Goal: Task Accomplishment & Management: Manage account settings

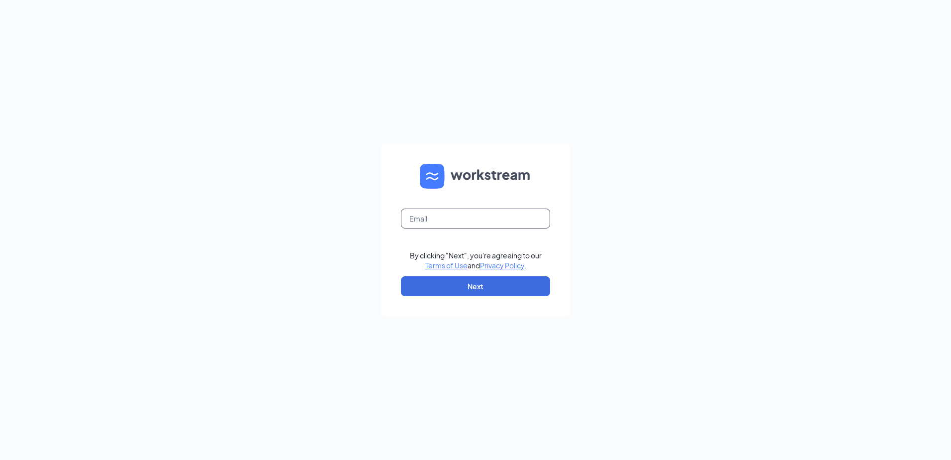
click at [459, 222] on input "text" at bounding box center [475, 218] width 149 height 20
type input "blaze1071@mrgbp.com"
click at [482, 287] on button "Next" at bounding box center [475, 286] width 149 height 20
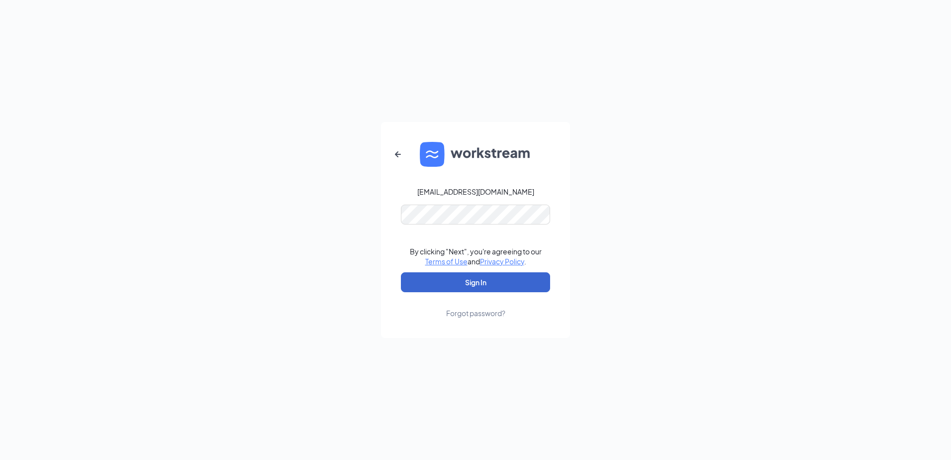
click at [462, 276] on button "Sign In" at bounding box center [475, 282] width 149 height 20
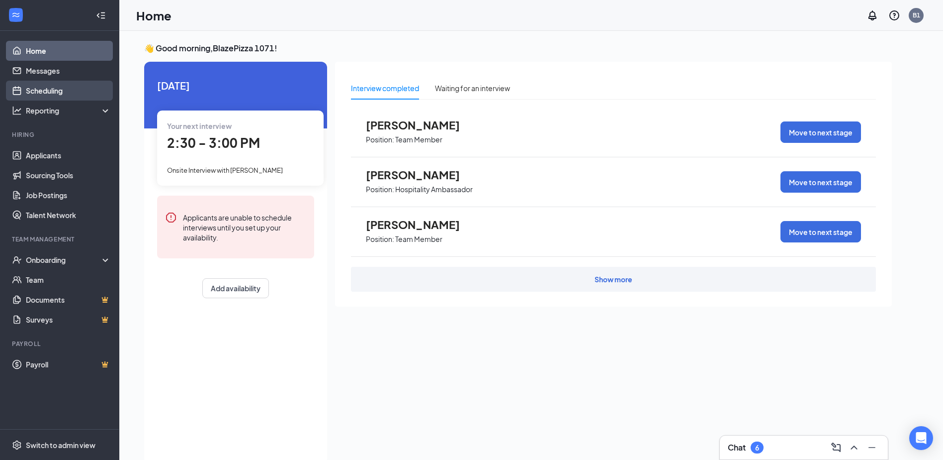
click at [55, 92] on link "Scheduling" at bounding box center [68, 91] width 85 height 20
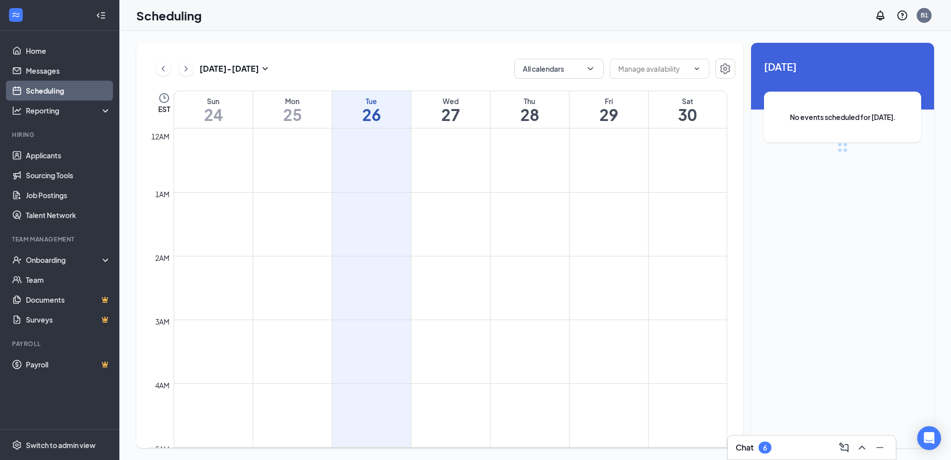
scroll to position [489, 0]
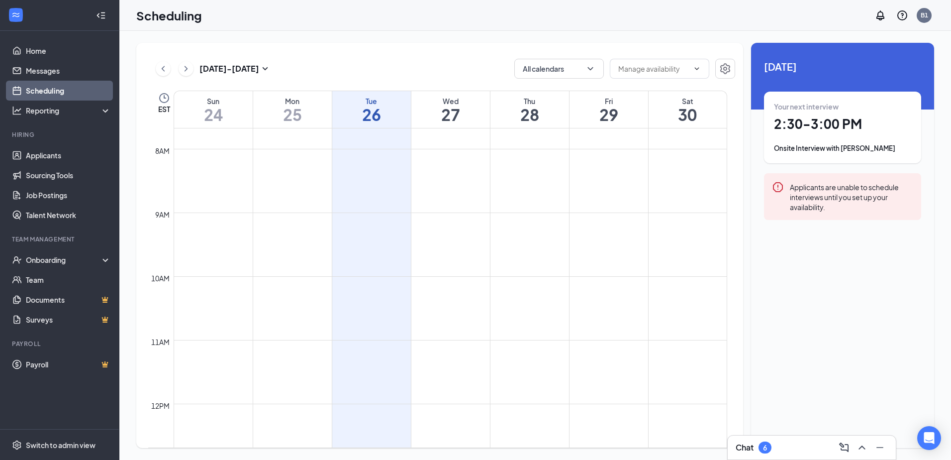
click at [450, 111] on h1 "27" at bounding box center [450, 114] width 79 height 17
click at [827, 140] on div "Your first interview 3:00 - 3:30 PM Onsite Interview with [PERSON_NAME]" at bounding box center [842, 127] width 137 height 52
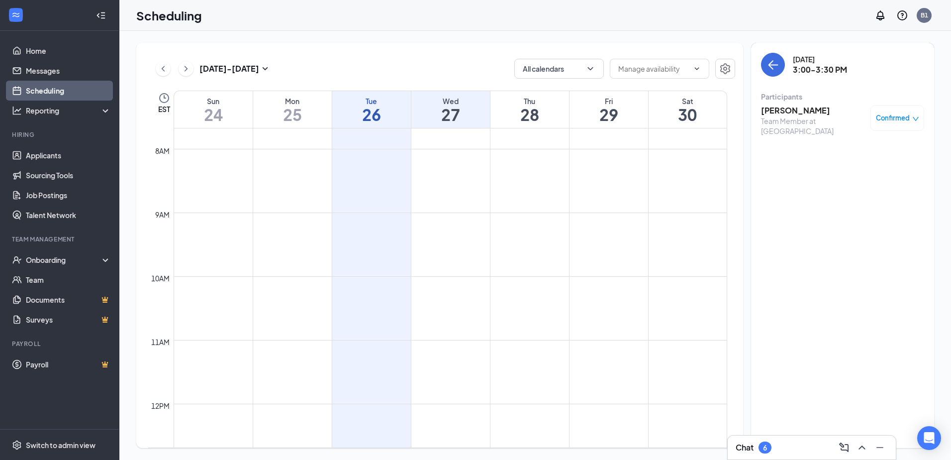
click at [911, 117] on div "Confirmed" at bounding box center [897, 118] width 43 height 10
click at [858, 153] on span "Request Reschedule" at bounding box center [874, 150] width 68 height 11
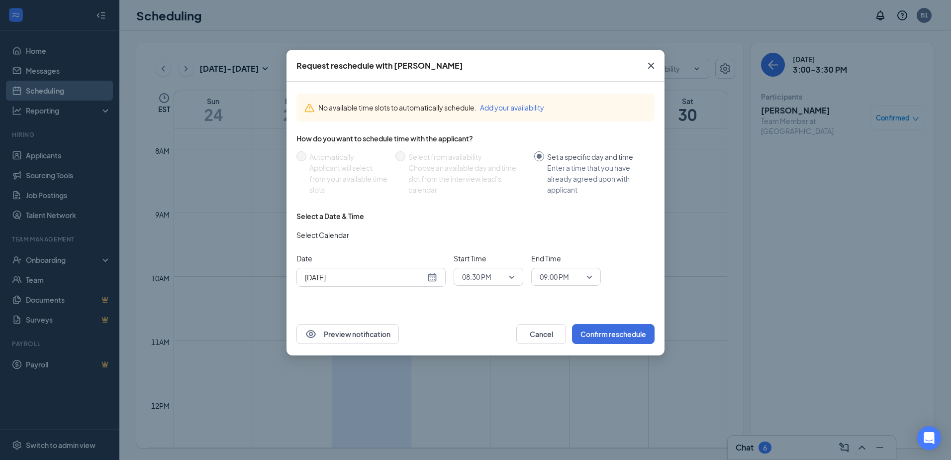
click at [432, 277] on div "[DATE]" at bounding box center [371, 277] width 132 height 11
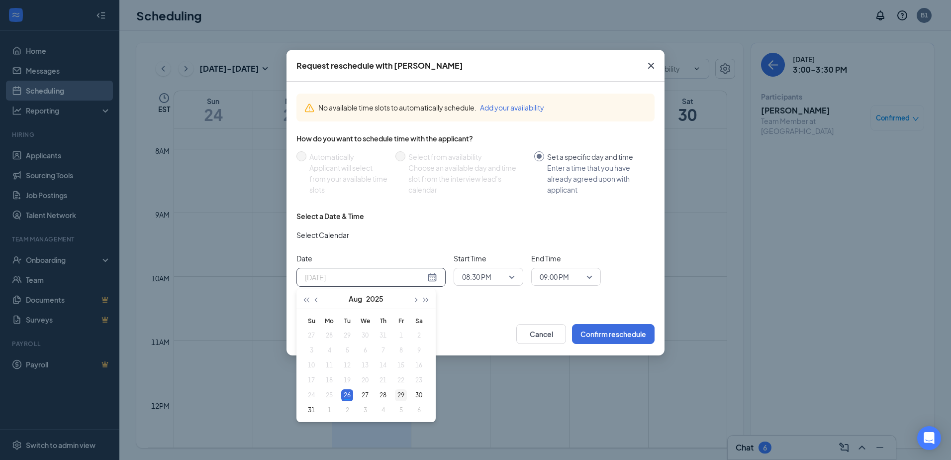
type input "[DATE]"
click at [401, 396] on div "29" at bounding box center [401, 395] width 12 height 12
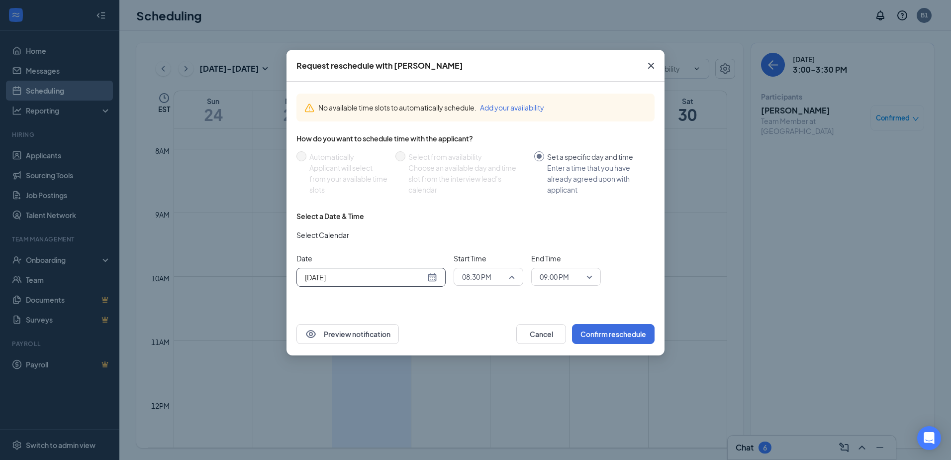
click at [511, 276] on span "08:30 PM" at bounding box center [488, 276] width 53 height 15
click at [513, 275] on span "08:30 PM" at bounding box center [488, 276] width 53 height 15
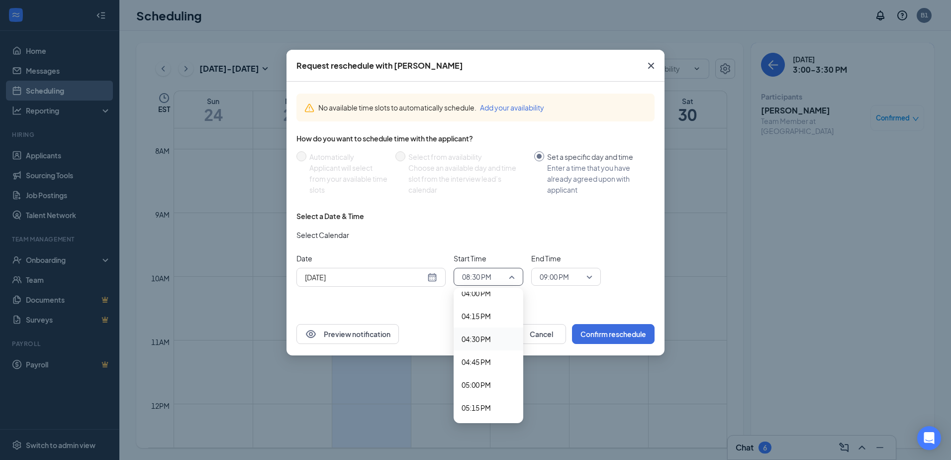
scroll to position [1424, 0]
click at [482, 342] on span "04:00 PM" at bounding box center [475, 342] width 29 height 11
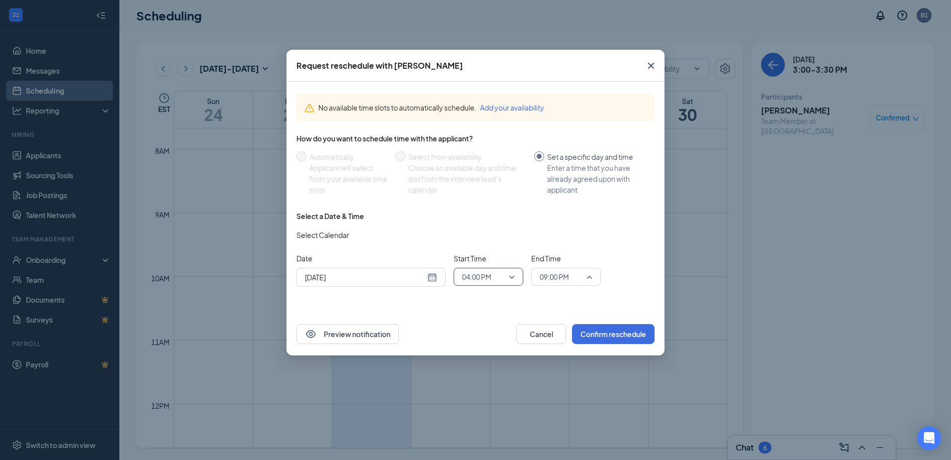
click at [590, 275] on span "09:00 PM" at bounding box center [566, 276] width 53 height 15
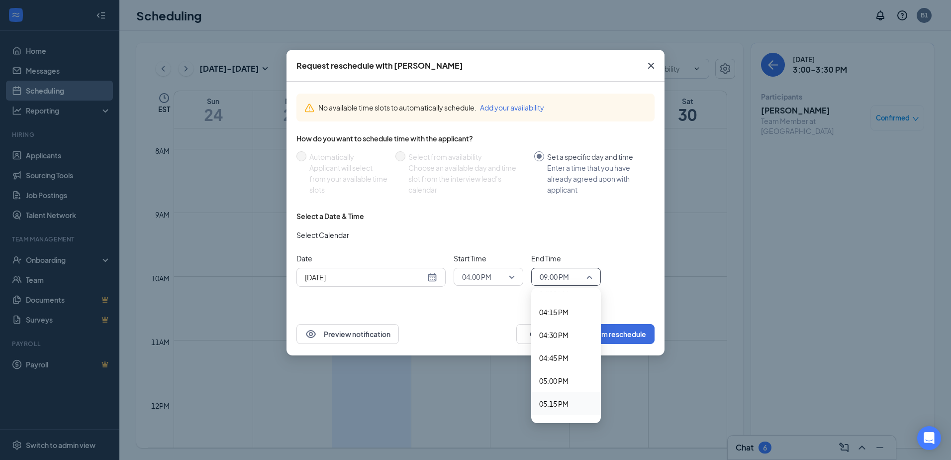
scroll to position [1470, 0]
click at [556, 342] on span "04:30 PM" at bounding box center [553, 342] width 29 height 11
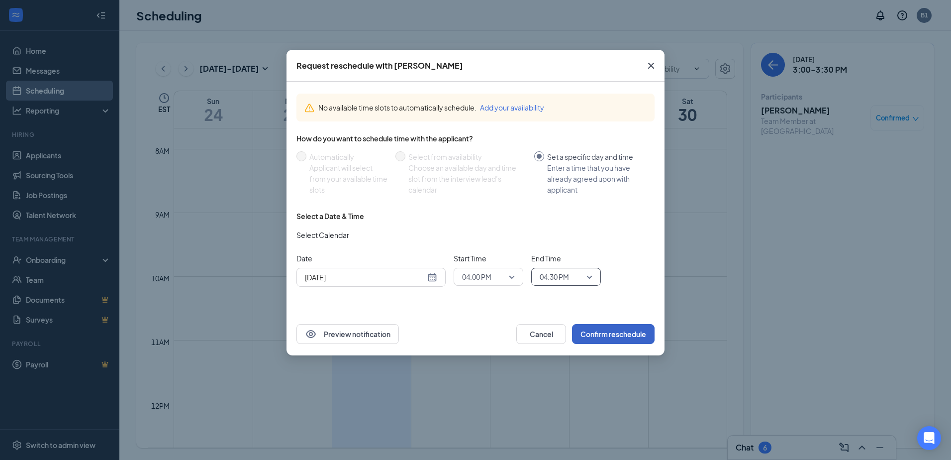
click at [603, 333] on button "Confirm reschedule" at bounding box center [613, 334] width 83 height 20
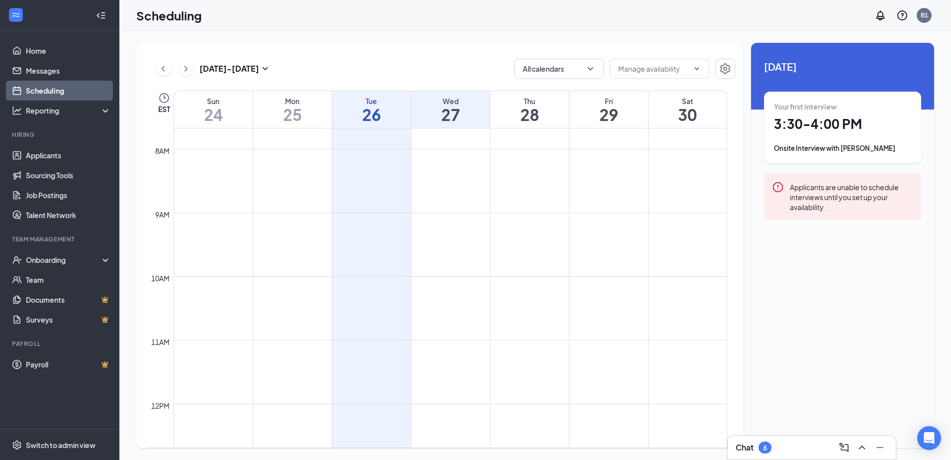
click at [858, 137] on div "Your first interview 3:30 - 4:00 PM Onsite Interview with [PERSON_NAME]" at bounding box center [842, 127] width 137 height 52
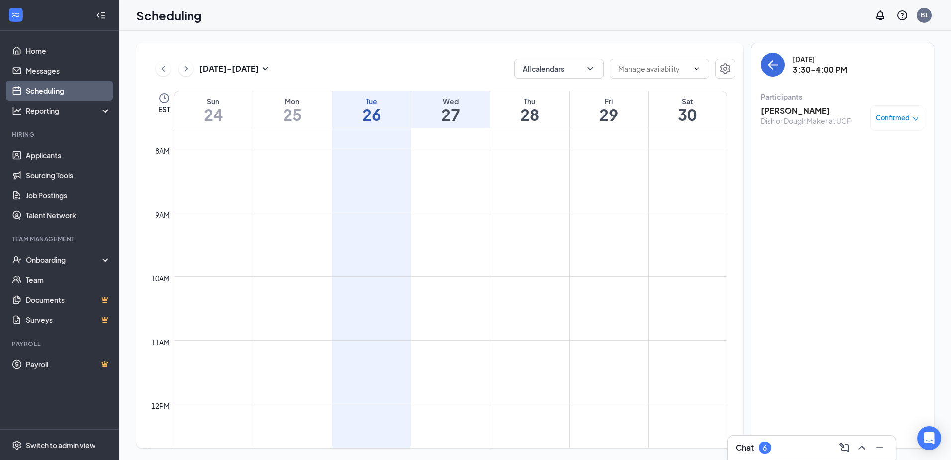
click at [822, 117] on div "Dish or Dough Maker at UCF" at bounding box center [806, 121] width 90 height 10
click at [913, 116] on icon "down" at bounding box center [915, 118] width 7 height 7
click at [861, 150] on span "Request Reschedule" at bounding box center [874, 150] width 68 height 11
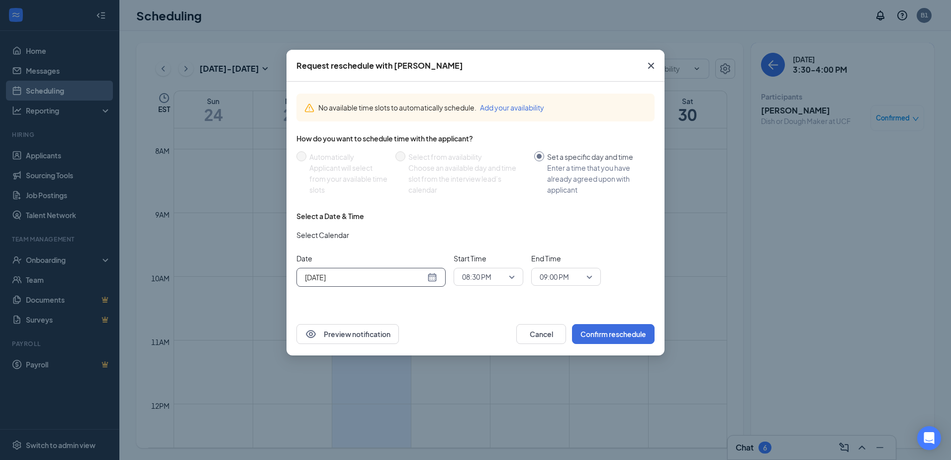
click at [432, 279] on div "[DATE]" at bounding box center [371, 277] width 132 height 11
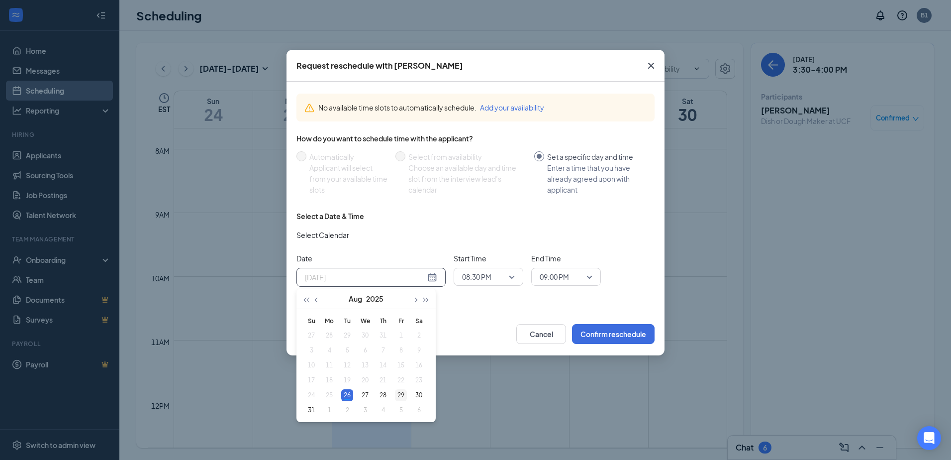
click at [403, 394] on div "29" at bounding box center [401, 395] width 12 height 12
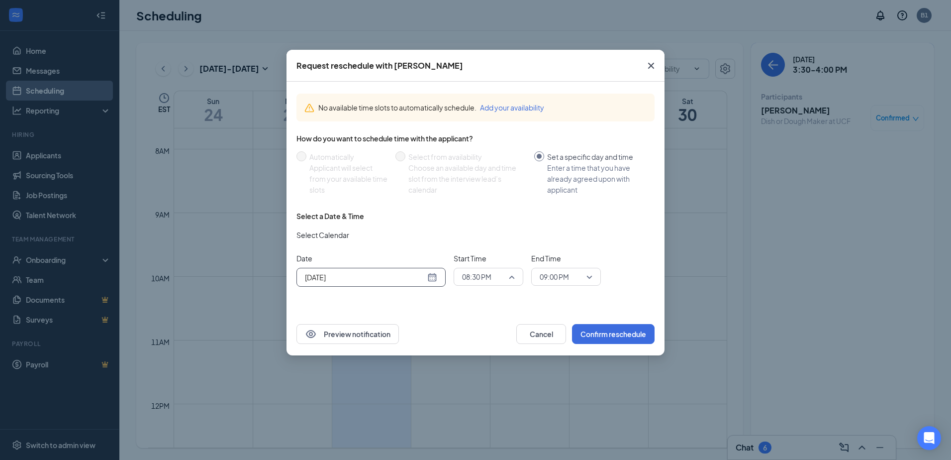
click at [515, 278] on div "08:30 PM" at bounding box center [489, 277] width 70 height 18
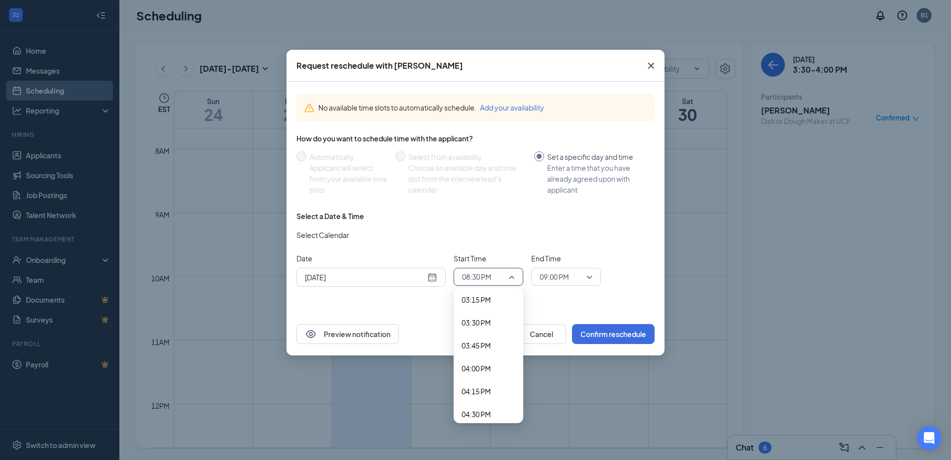
scroll to position [1375, 0]
click at [480, 347] on span "03:30 PM" at bounding box center [475, 346] width 29 height 11
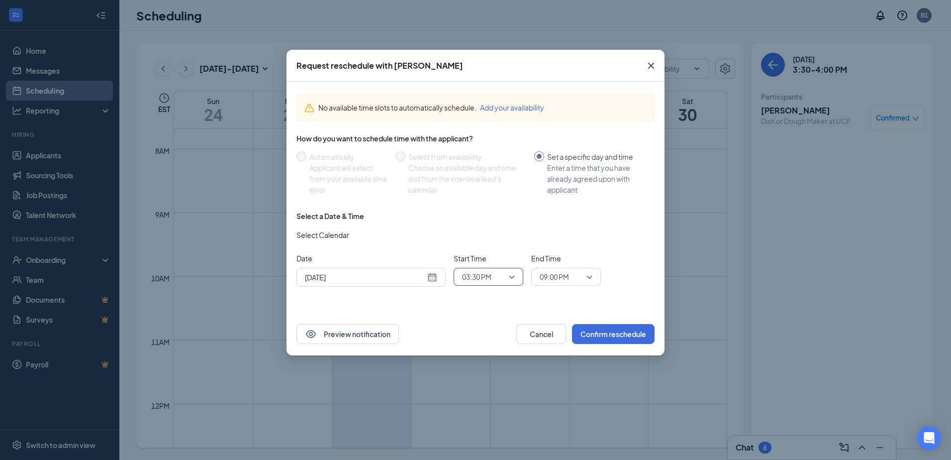
click at [590, 276] on span "09:00 PM" at bounding box center [566, 276] width 53 height 15
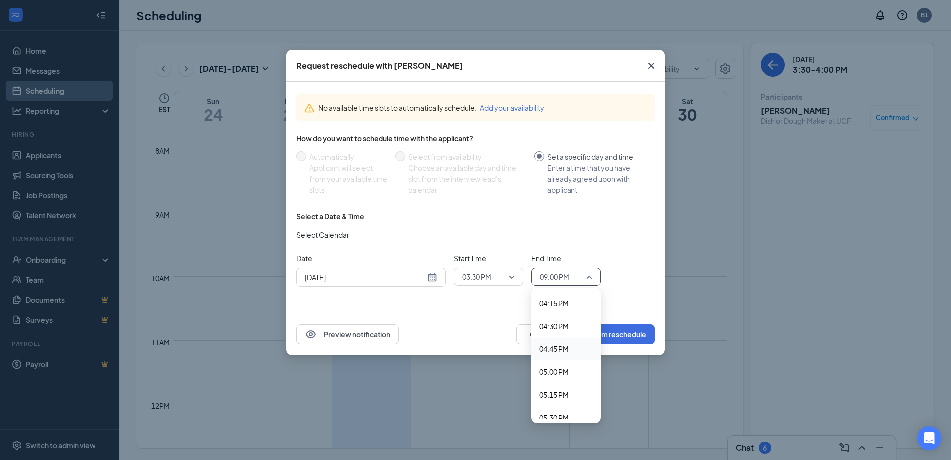
scroll to position [1470, 0]
click at [564, 297] on span "04:00 PM" at bounding box center [553, 296] width 29 height 11
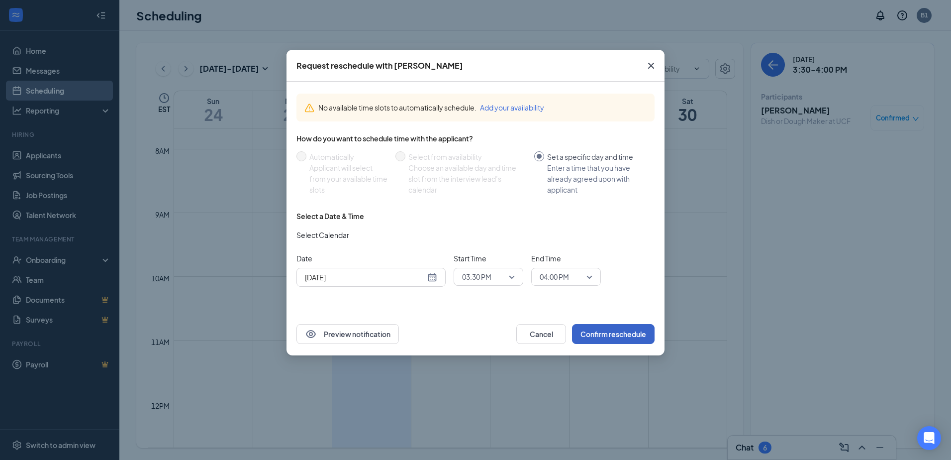
click at [604, 329] on button "Confirm reschedule" at bounding box center [613, 334] width 83 height 20
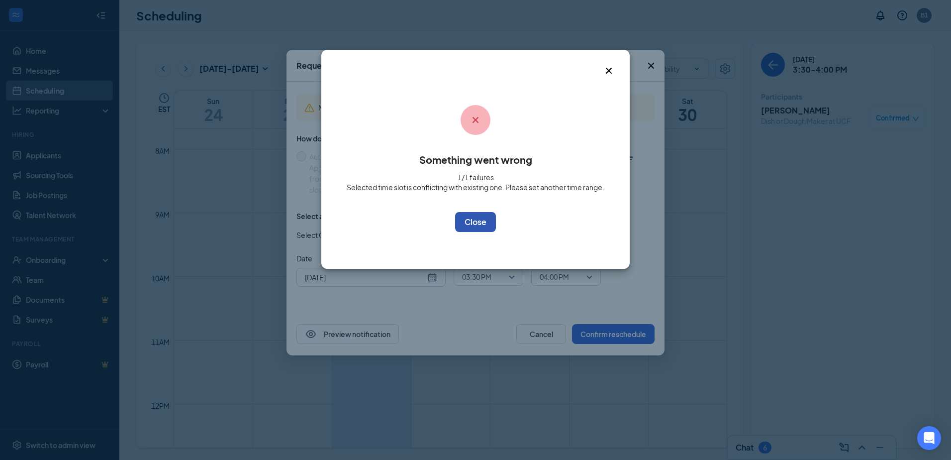
click at [473, 225] on button "OK" at bounding box center [475, 222] width 41 height 20
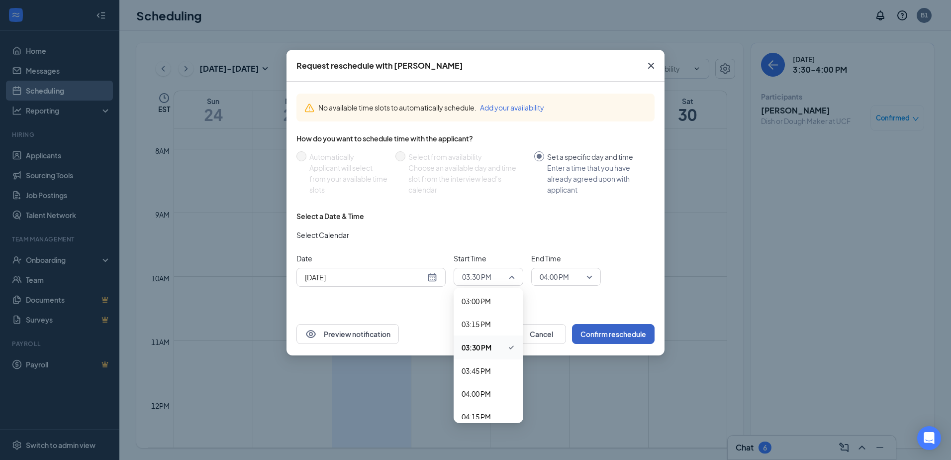
click at [514, 276] on span "03:30 PM" at bounding box center [488, 276] width 53 height 15
click at [493, 307] on div "03:00 PM" at bounding box center [489, 300] width 70 height 23
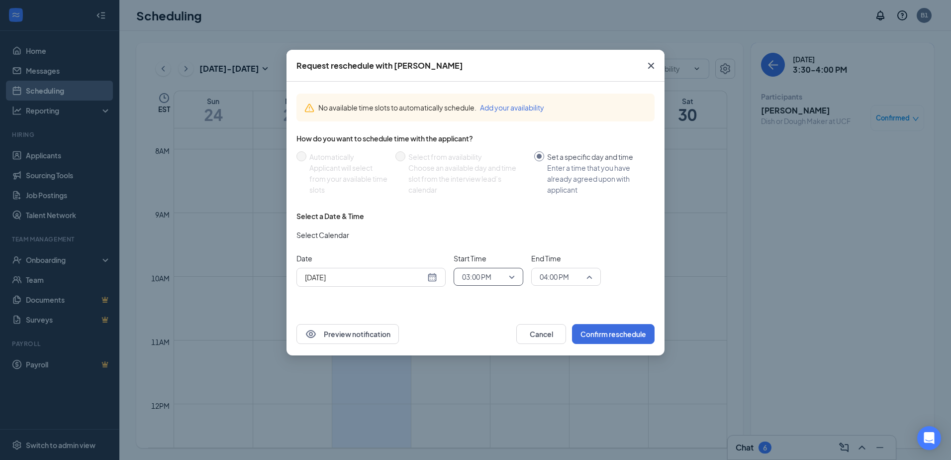
click at [587, 276] on span "04:00 PM" at bounding box center [566, 276] width 53 height 15
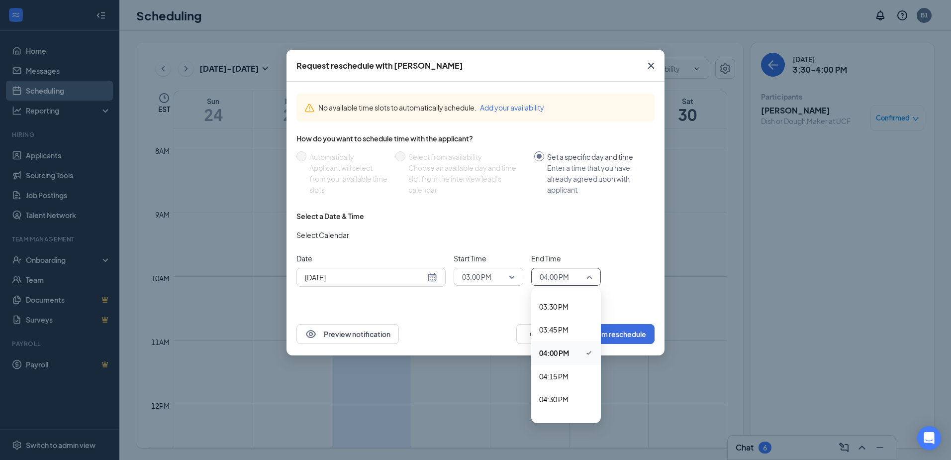
scroll to position [1414, 0]
click at [540, 308] on span "03:30 PM" at bounding box center [553, 306] width 29 height 11
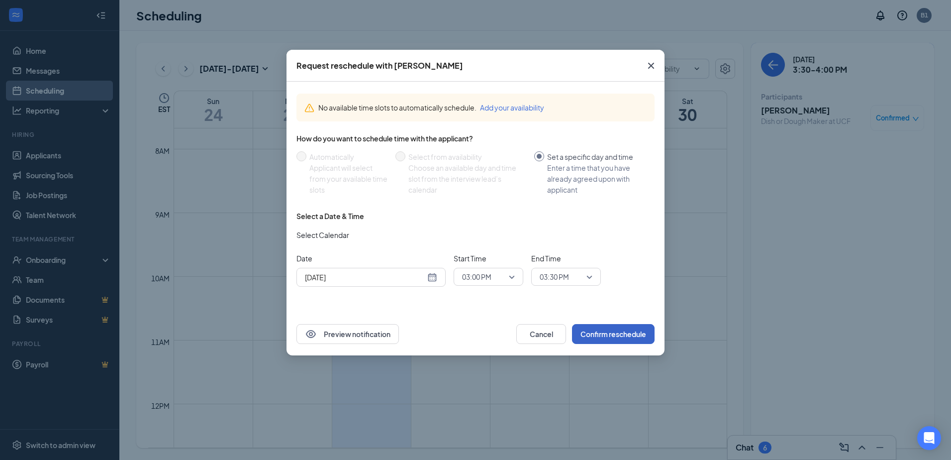
click at [604, 328] on button "Confirm reschedule" at bounding box center [613, 334] width 83 height 20
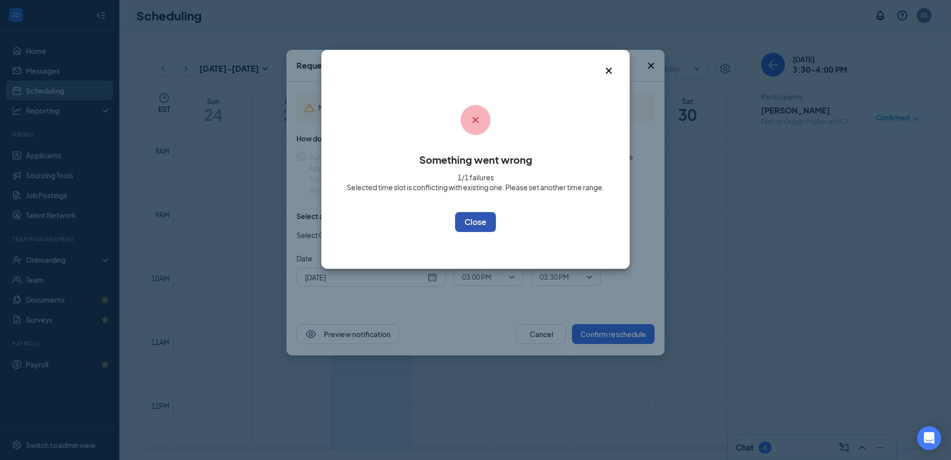
drag, startPoint x: 481, startPoint y: 222, endPoint x: 497, endPoint y: 227, distance: 16.7
click at [481, 221] on button "OK" at bounding box center [475, 222] width 41 height 20
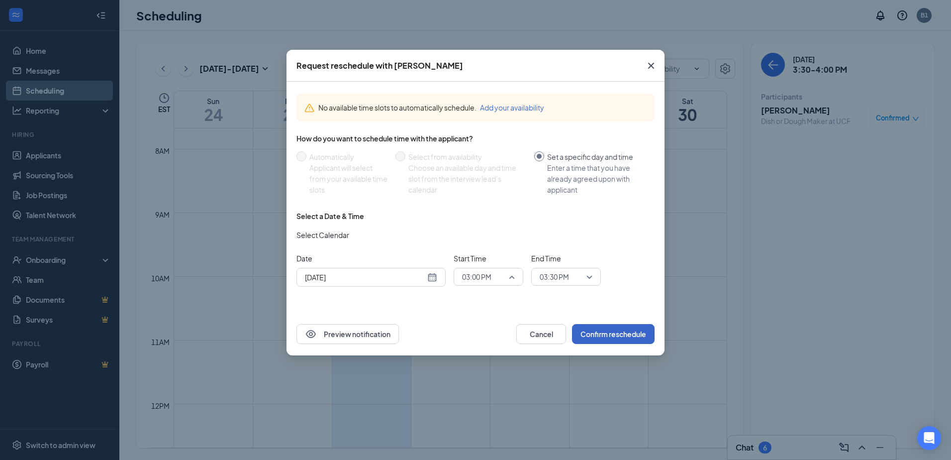
click at [510, 274] on span "03:00 PM" at bounding box center [488, 276] width 53 height 15
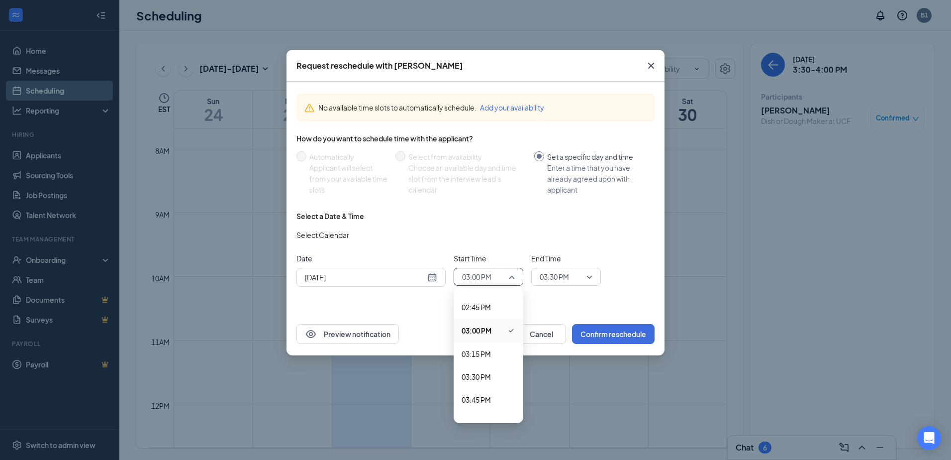
scroll to position [1323, 0]
click at [476, 302] on span "02:30 PM" at bounding box center [475, 306] width 29 height 11
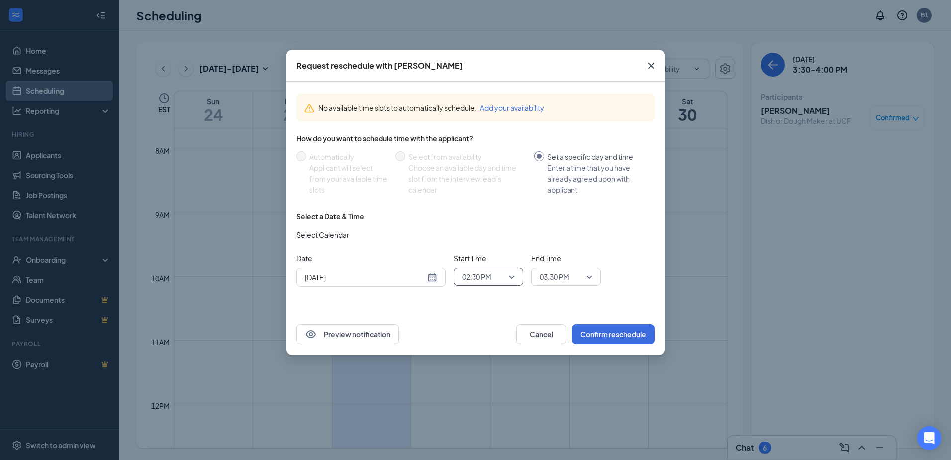
click at [583, 278] on span "03:30 PM" at bounding box center [566, 276] width 53 height 15
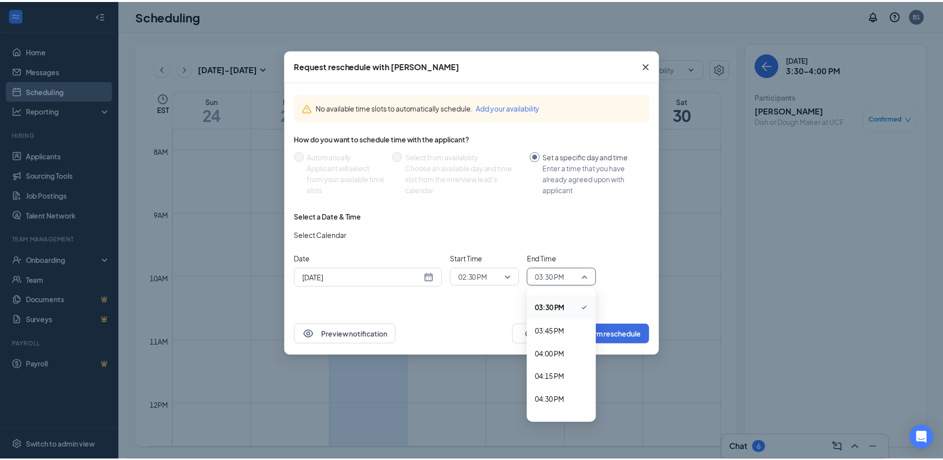
scroll to position [1365, 0]
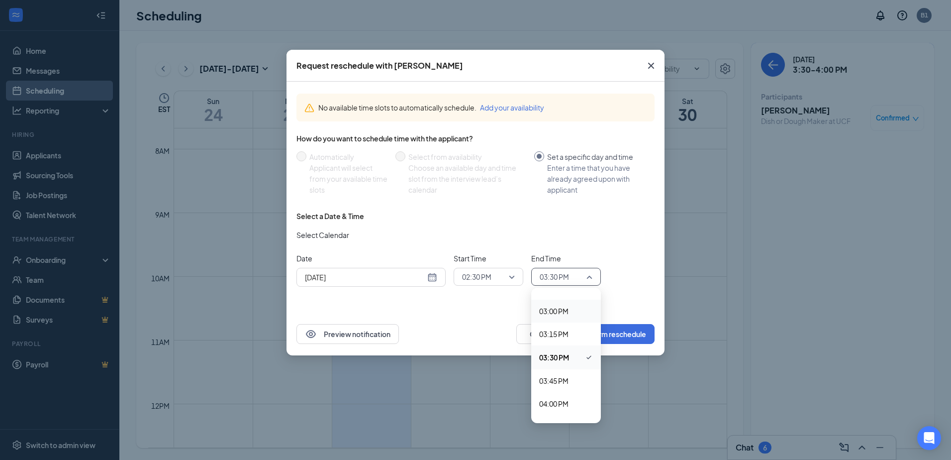
click at [559, 312] on span "03:00 PM" at bounding box center [553, 310] width 29 height 11
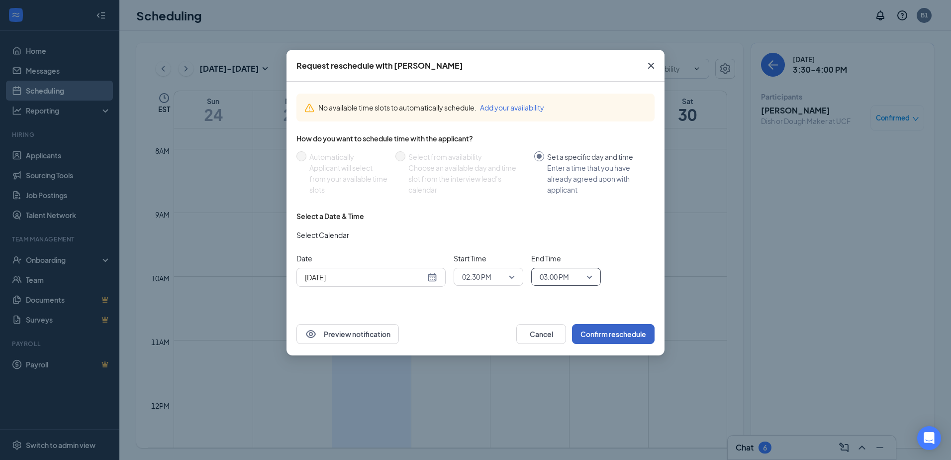
click at [609, 330] on button "Confirm reschedule" at bounding box center [613, 334] width 83 height 20
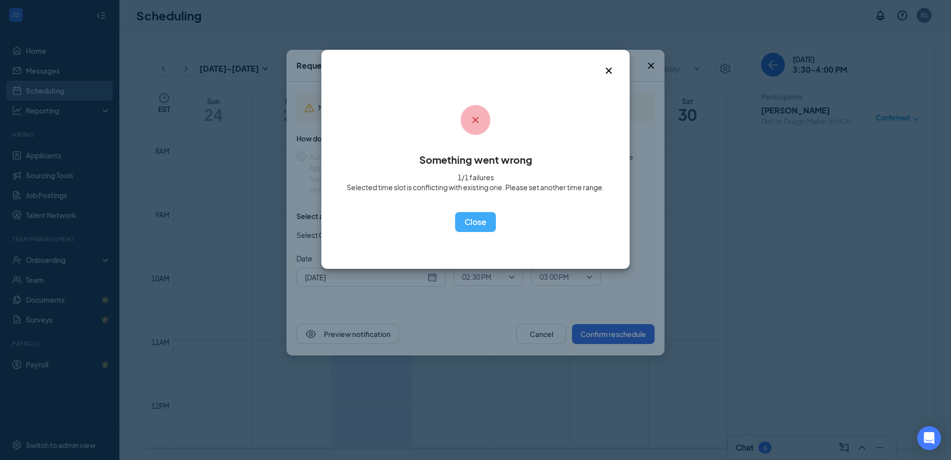
click at [487, 232] on div "Something went wrong 1/1 failures Selected time slot is conflicting with existi…" at bounding box center [475, 159] width 308 height 219
click at [480, 219] on button "OK" at bounding box center [475, 222] width 41 height 20
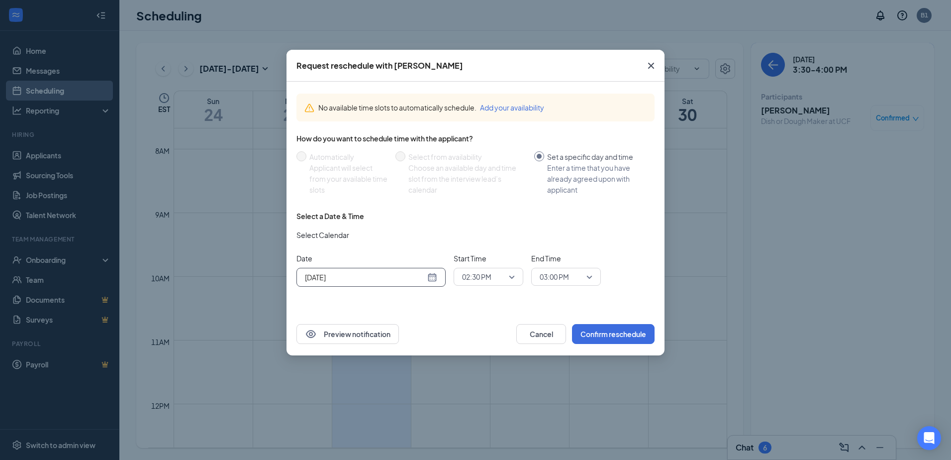
click at [437, 273] on div "[DATE]" at bounding box center [370, 277] width 149 height 19
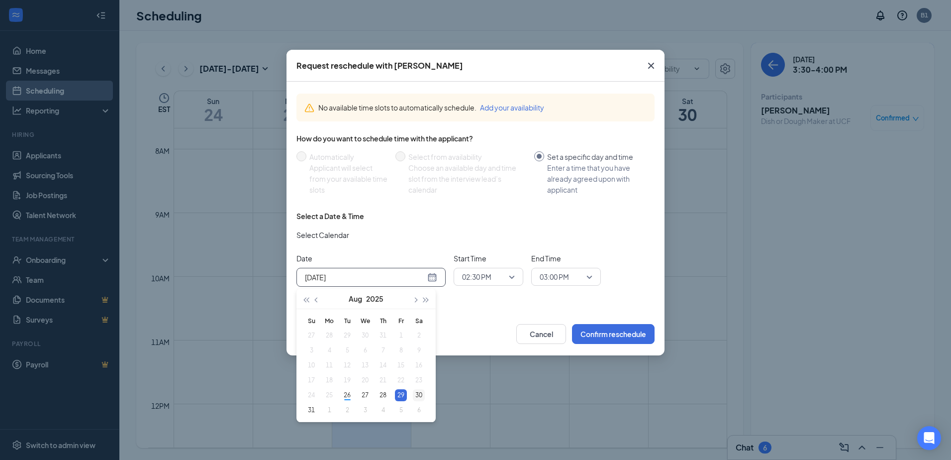
type input "[DATE]"
click at [416, 394] on div "30" at bounding box center [419, 395] width 12 height 12
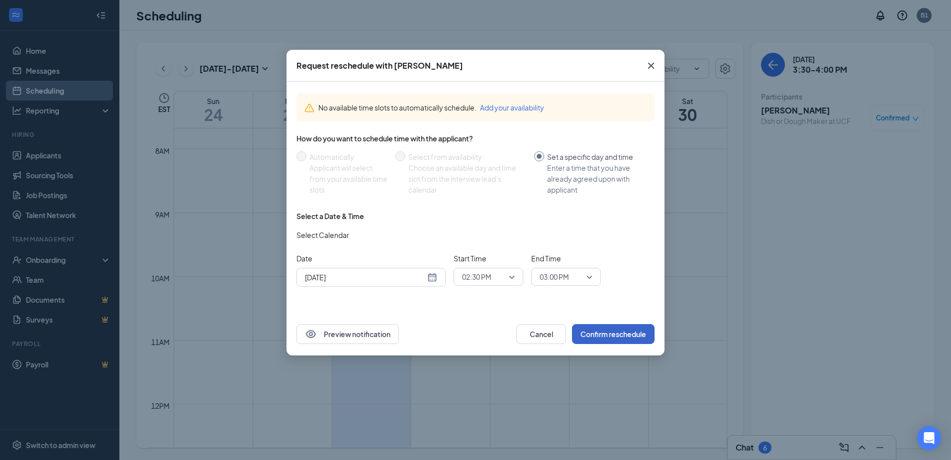
click at [592, 334] on button "Confirm reschedule" at bounding box center [613, 334] width 83 height 20
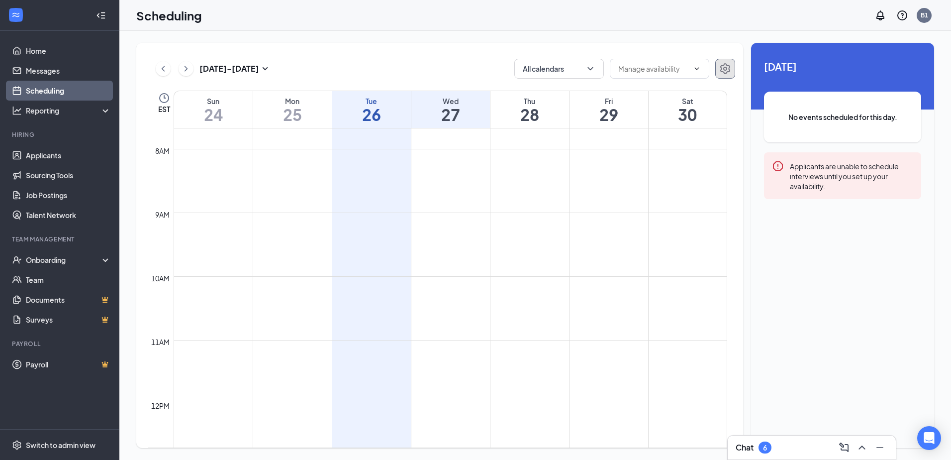
click at [725, 67] on icon "Settings" at bounding box center [725, 69] width 12 height 12
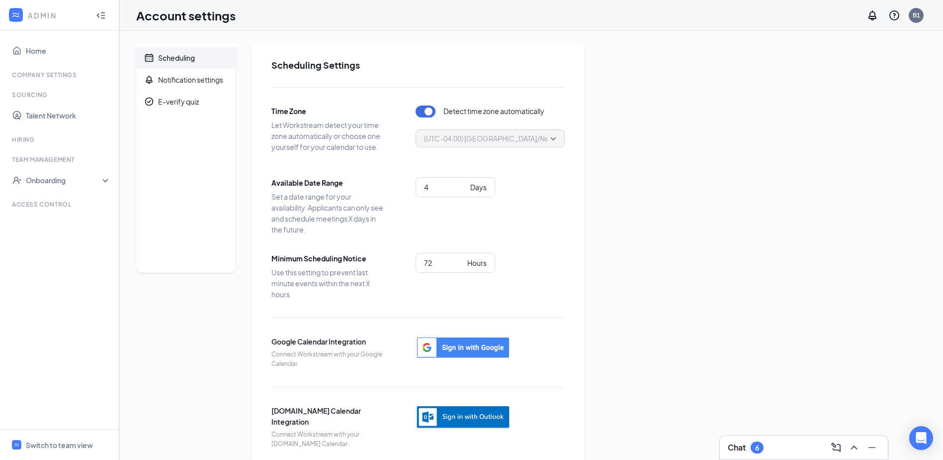
click at [186, 60] on div "Scheduling" at bounding box center [176, 58] width 37 height 10
click at [38, 51] on link "Home" at bounding box center [68, 51] width 85 height 20
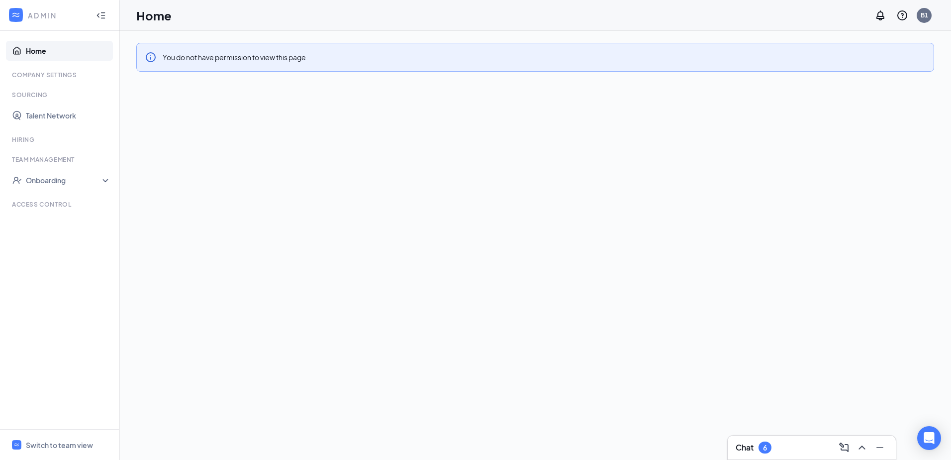
click at [21, 14] on icon "WorkstreamLogo" at bounding box center [16, 15] width 10 height 10
click at [98, 13] on icon "Collapse" at bounding box center [101, 15] width 10 height 10
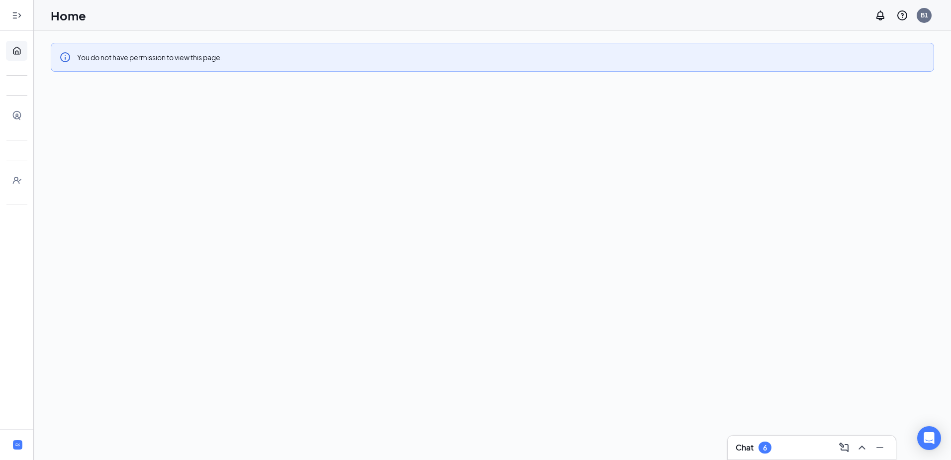
click at [10, 14] on div at bounding box center [17, 15] width 20 height 20
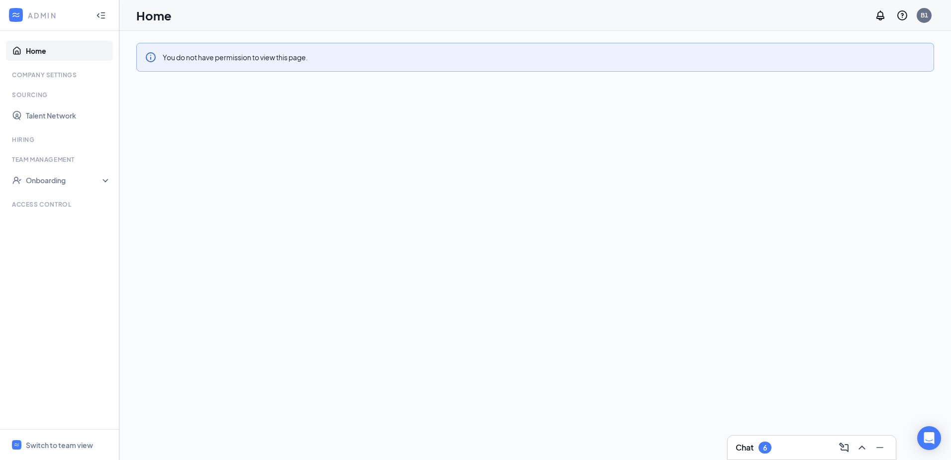
click at [15, 13] on icon "WorkstreamLogo" at bounding box center [16, 15] width 10 height 10
click at [18, 71] on div "Company Settings" at bounding box center [60, 75] width 97 height 8
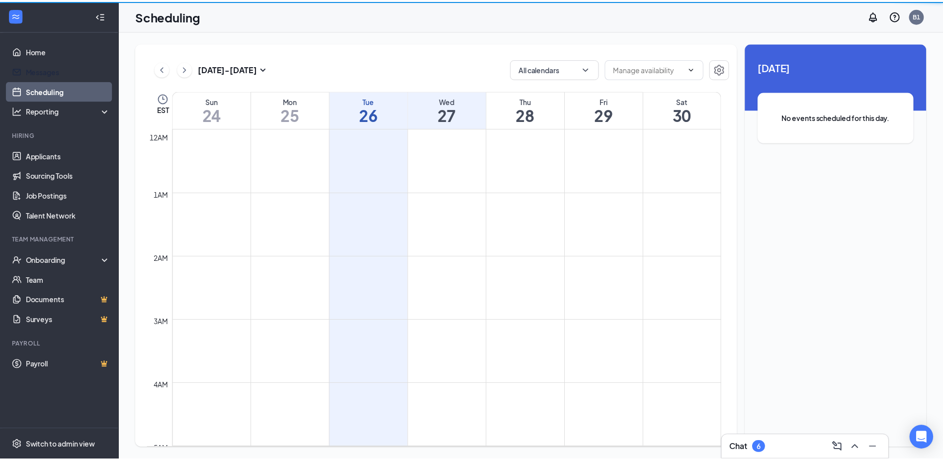
scroll to position [489, 0]
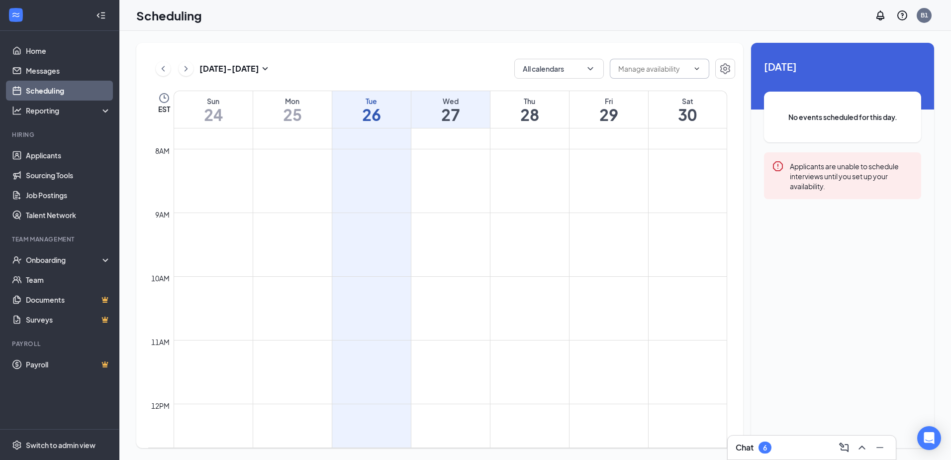
click at [693, 68] on icon "ChevronDown" at bounding box center [697, 69] width 8 height 8
click at [662, 92] on div "Delete all availability" at bounding box center [650, 92] width 65 height 11
type input "Delete all availability"
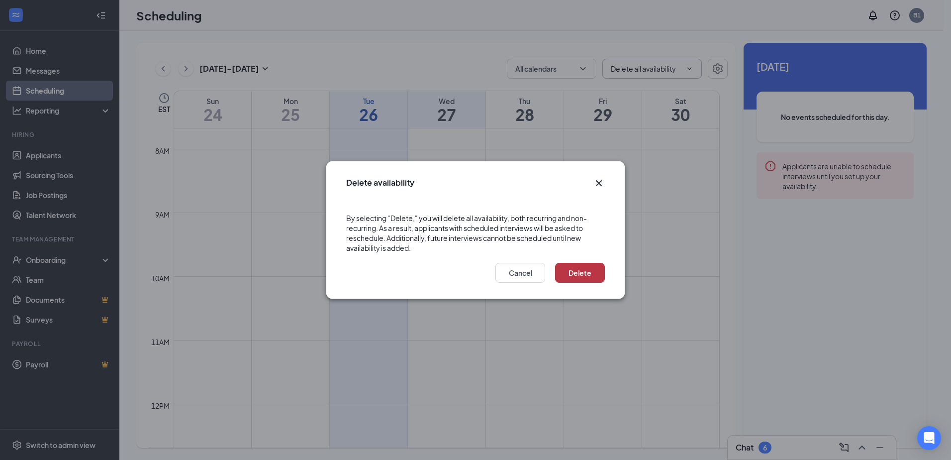
click at [587, 267] on button "Delete" at bounding box center [580, 273] width 50 height 20
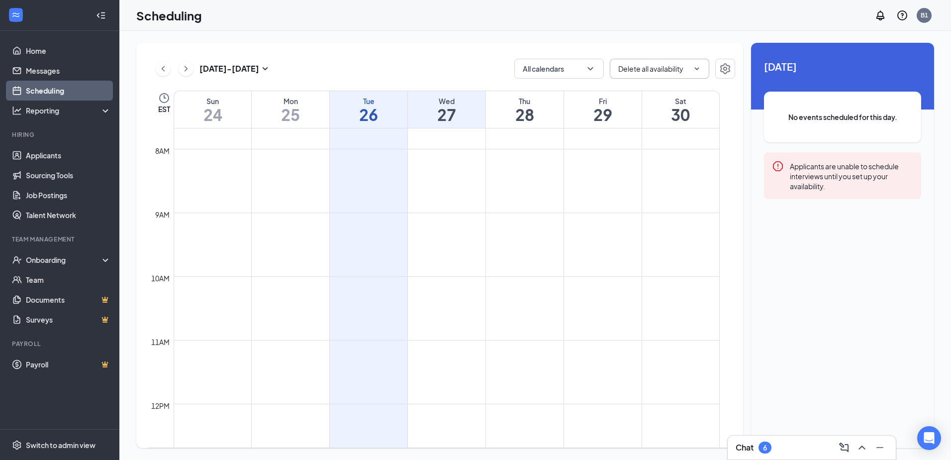
click at [448, 117] on h1 "27" at bounding box center [447, 114] width 78 height 17
click at [591, 70] on icon "ChevronDown" at bounding box center [589, 68] width 5 height 3
click at [594, 68] on icon "ChevronUp" at bounding box center [590, 69] width 10 height 10
click at [723, 67] on icon "Settings" at bounding box center [725, 69] width 12 height 12
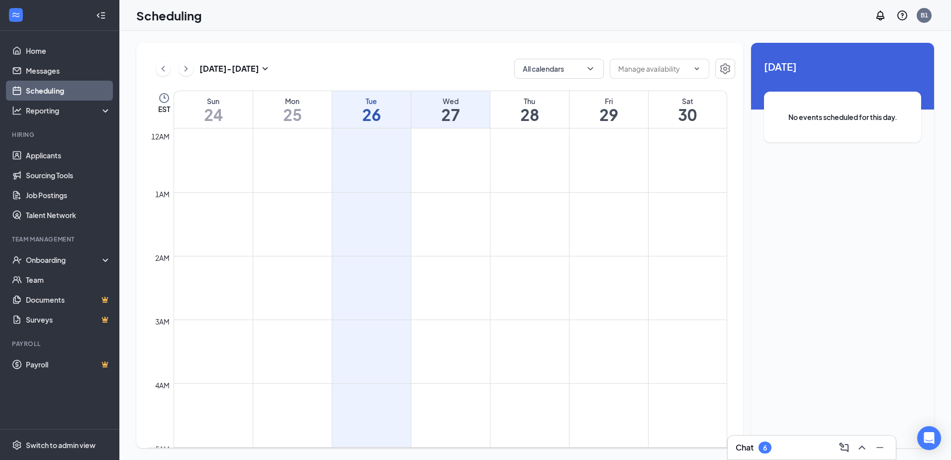
scroll to position [489, 0]
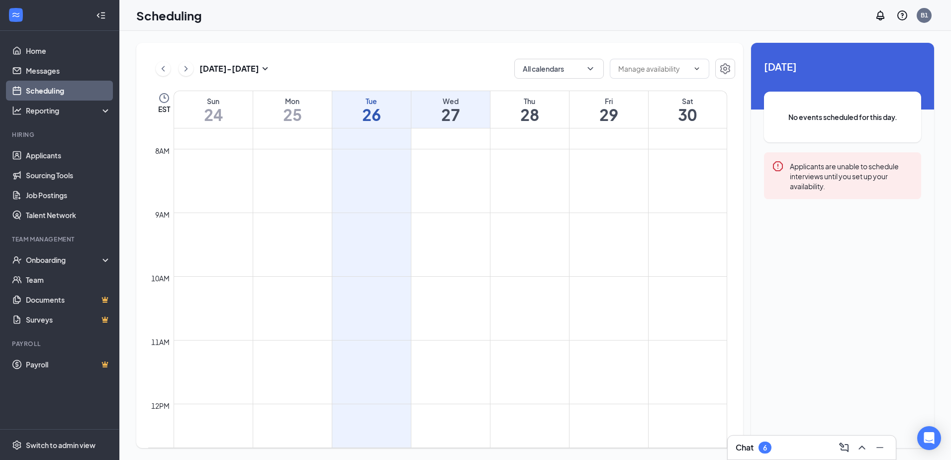
click at [448, 113] on h1 "27" at bounding box center [450, 114] width 79 height 17
click at [525, 118] on h1 "28" at bounding box center [529, 114] width 79 height 17
click at [537, 114] on h1 "28" at bounding box center [529, 114] width 79 height 17
click at [597, 110] on h1 "29" at bounding box center [608, 114] width 79 height 17
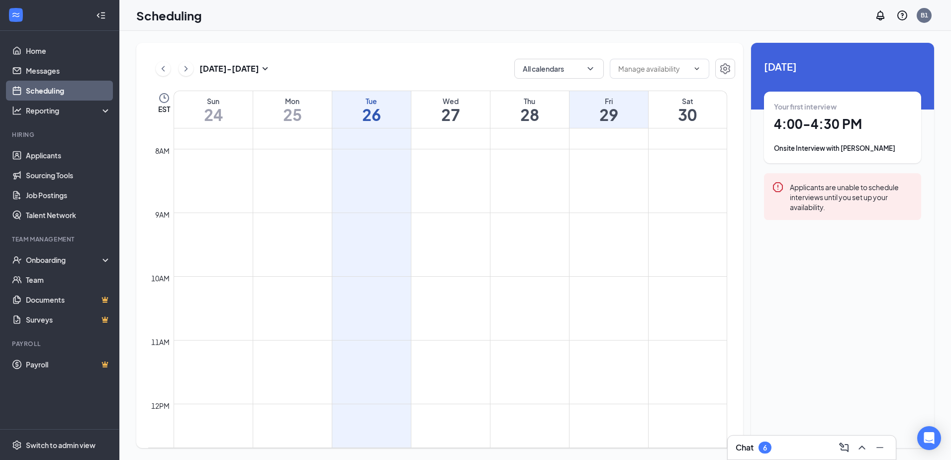
click at [516, 115] on h1 "28" at bounding box center [529, 114] width 79 height 17
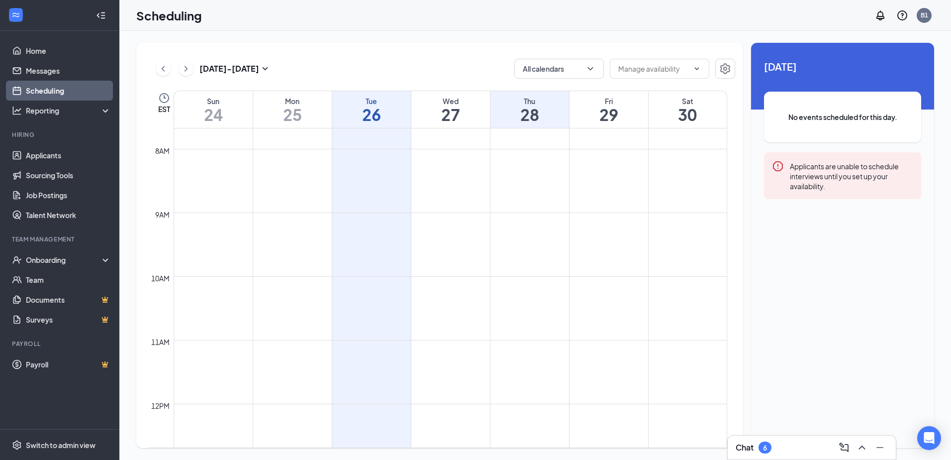
click at [376, 118] on h1 "26" at bounding box center [371, 114] width 79 height 17
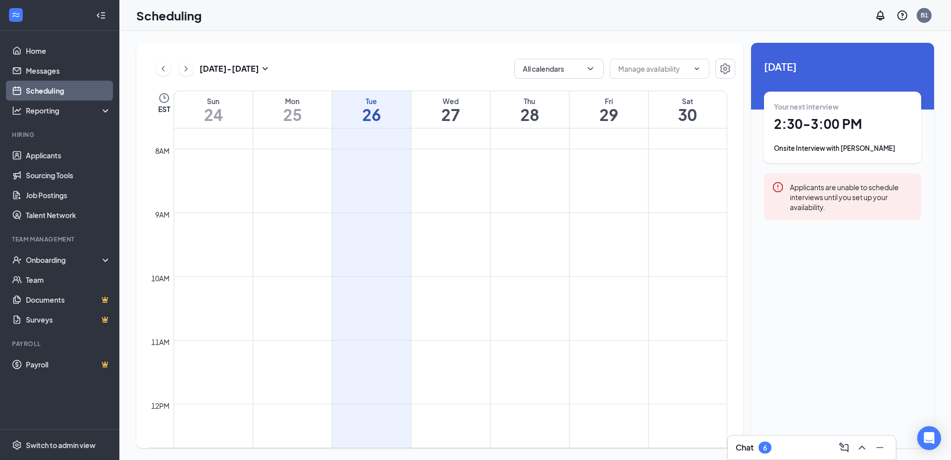
click at [449, 112] on h1 "27" at bounding box center [450, 114] width 79 height 17
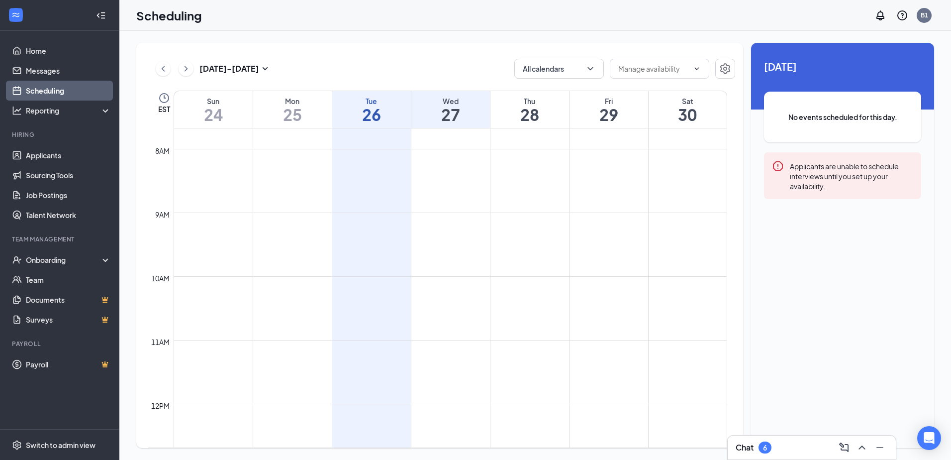
click at [616, 115] on h1 "29" at bounding box center [608, 114] width 79 height 17
